Goal: Navigation & Orientation: Find specific page/section

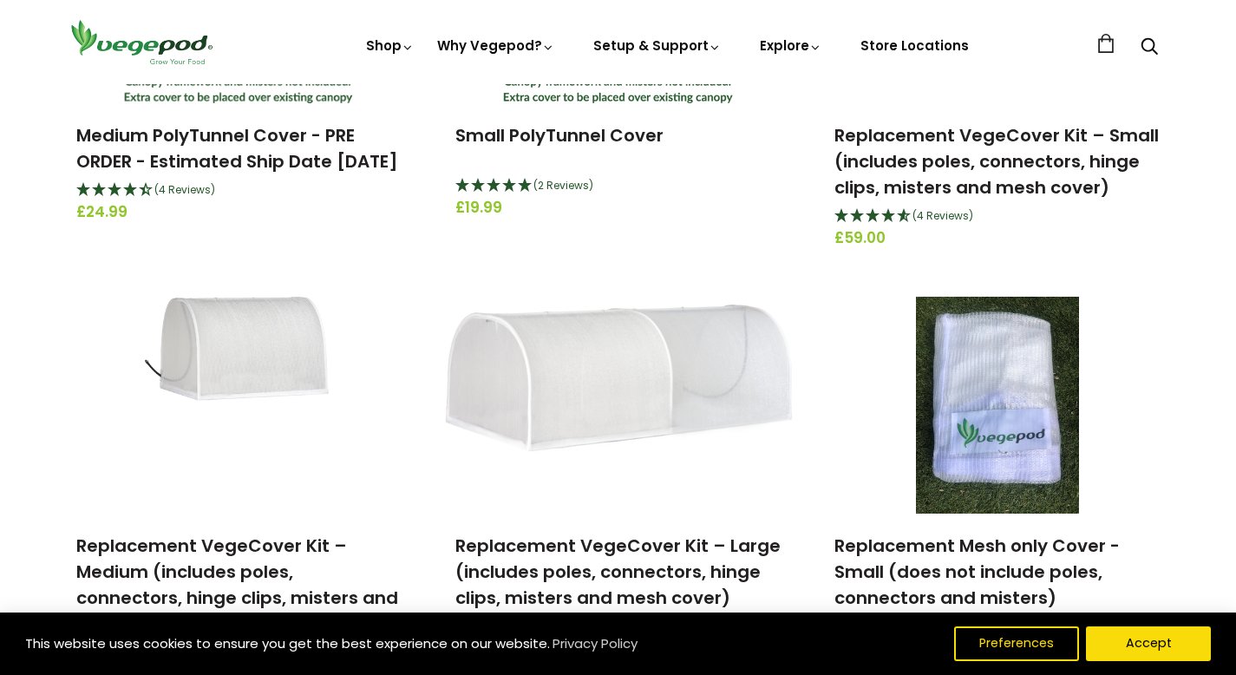
scroll to position [825, 0]
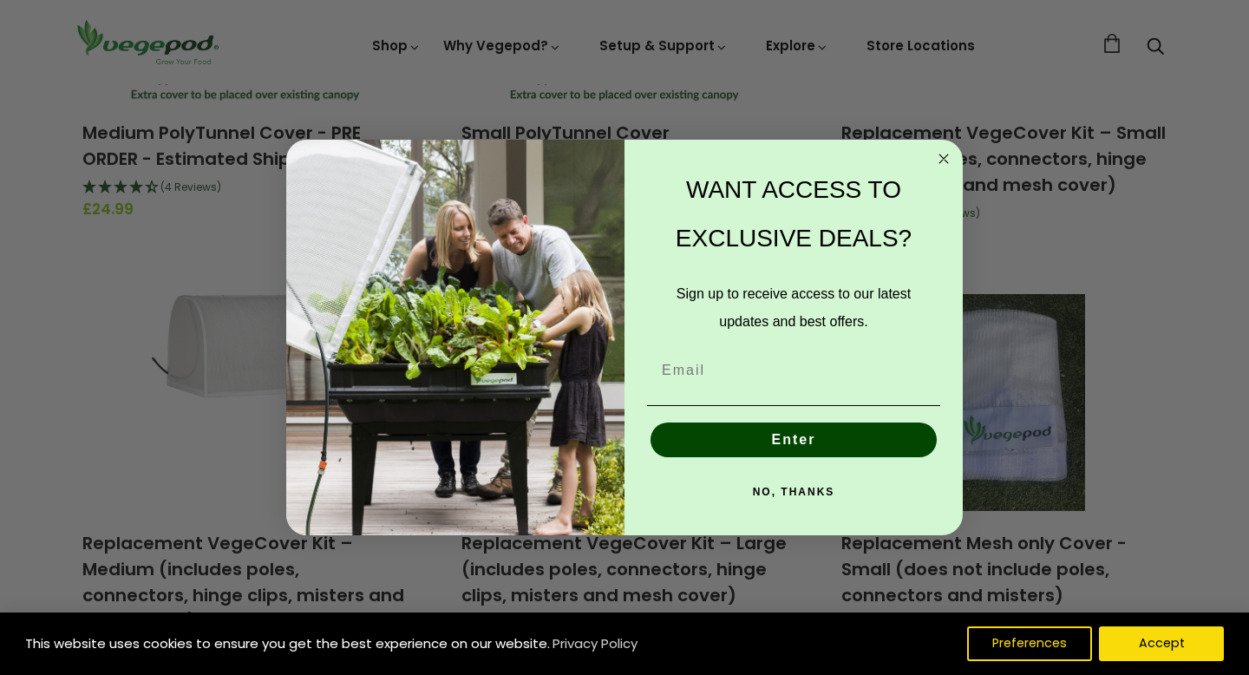
click at [939, 159] on circle "Close dialog" at bounding box center [944, 158] width 20 height 20
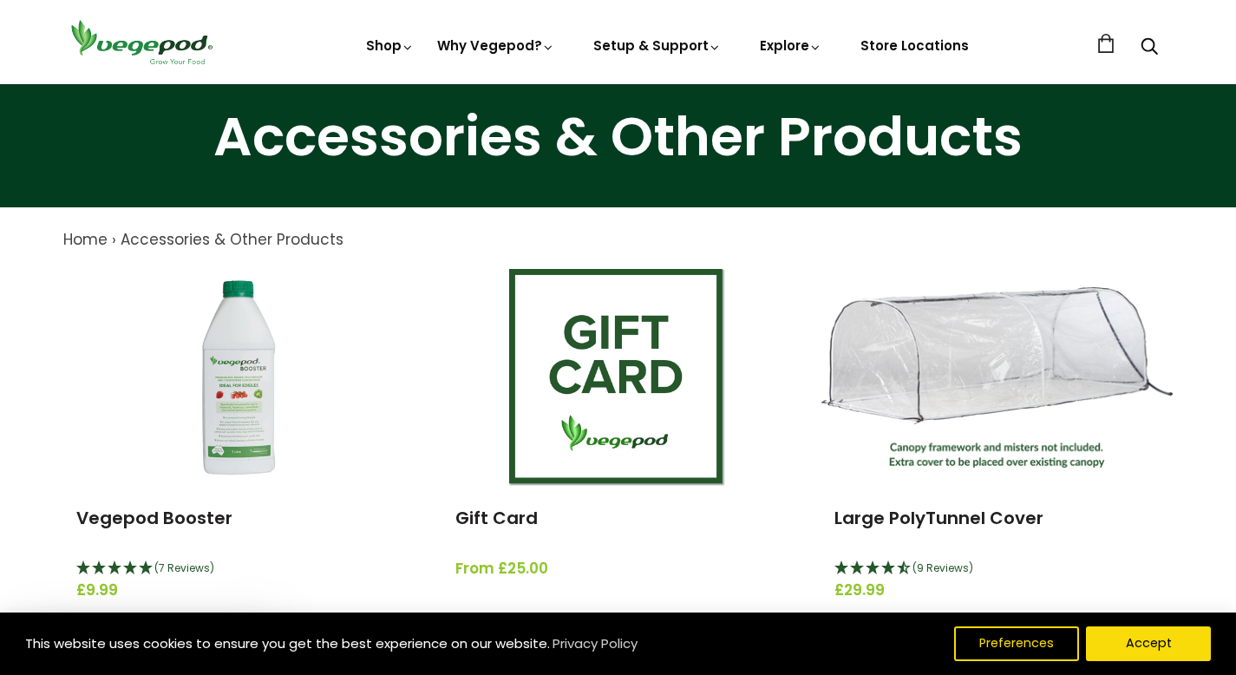
scroll to position [49, 0]
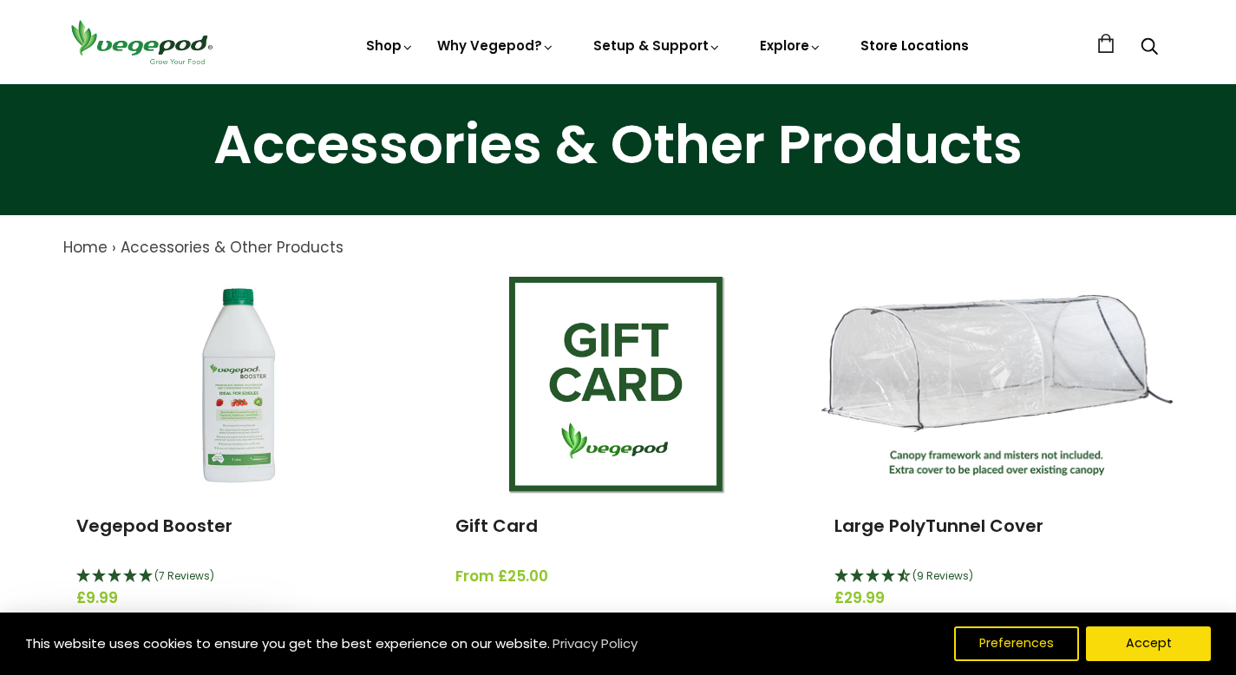
click at [922, 44] on link "Store Locations" at bounding box center [915, 45] width 108 height 18
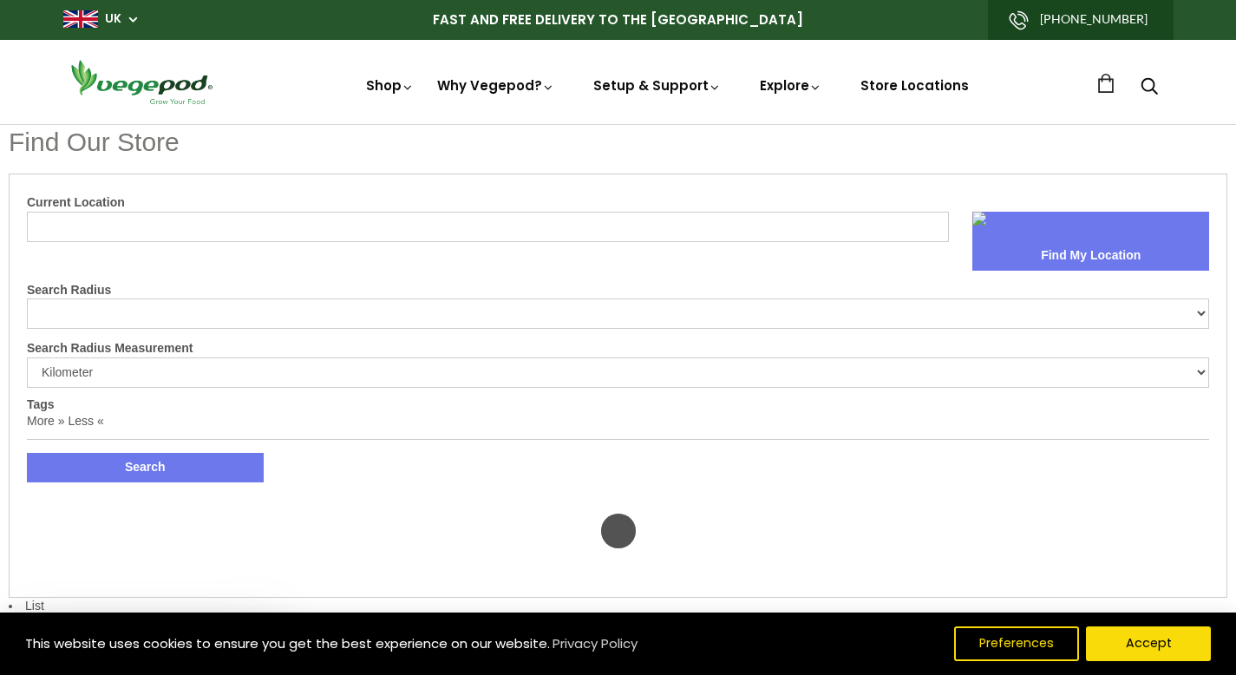
select select "m"
